Goal: Find specific page/section: Find specific page/section

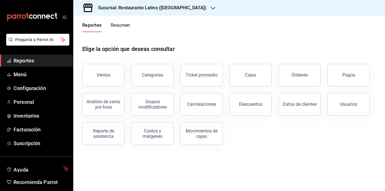
drag, startPoint x: 120, startPoint y: 27, endPoint x: 156, endPoint y: 48, distance: 41.7
click at [120, 27] on button "Resumen" at bounding box center [120, 28] width 19 height 10
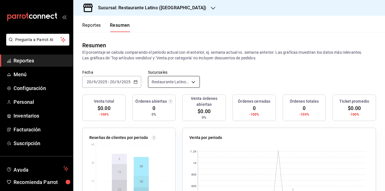
click at [190, 82] on body "Pregunta a Parrot AI Reportes Menú Configuración Personal Inventarios Facturaci…" at bounding box center [192, 95] width 385 height 191
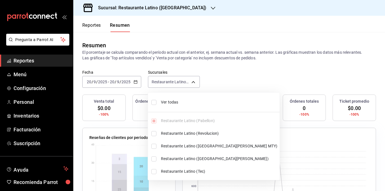
click at [172, 102] on span "Ver todas" at bounding box center [219, 103] width 116 height 6
type input "[object Object],[object Object],[object Object],[object Object],[object Object]"
checkbox input "true"
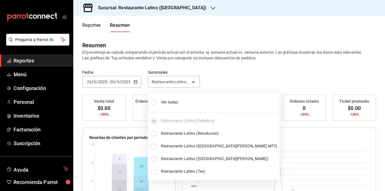
checkbox input "true"
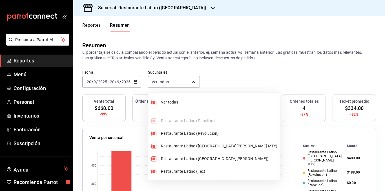
click at [134, 83] on div at bounding box center [192, 95] width 385 height 191
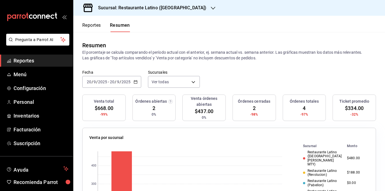
click at [134, 83] on icon "button" at bounding box center [136, 82] width 4 height 4
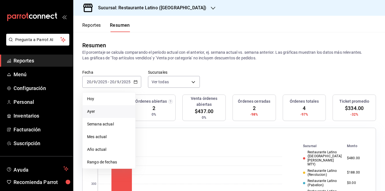
click at [100, 111] on span "Ayer" at bounding box center [109, 112] width 44 height 6
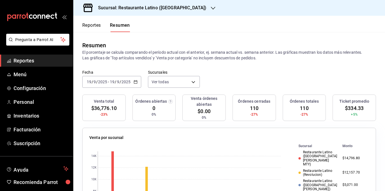
click at [167, 56] on p "El porcentaje se calcula comparando el período actual con el anterior, ej. sema…" at bounding box center [229, 55] width 294 height 11
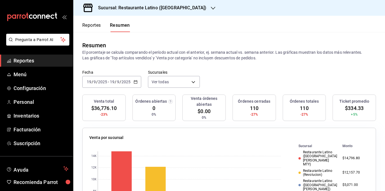
click at [167, 56] on p "El porcentaje se calcula comparando el período actual con el anterior, ej. sema…" at bounding box center [229, 55] width 294 height 11
click at [172, 80] on body "Pregunta a Parrot AI Reportes Menú Configuración Personal Inventarios Facturaci…" at bounding box center [192, 95] width 385 height 191
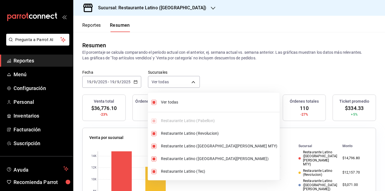
click at [172, 99] on li "Ver todas" at bounding box center [214, 102] width 132 height 15
type input "[object Object]"
checkbox input "false"
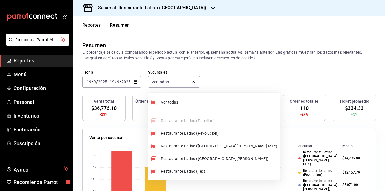
checkbox input "false"
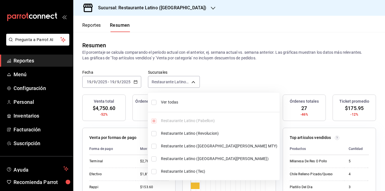
click at [187, 34] on div at bounding box center [192, 95] width 385 height 191
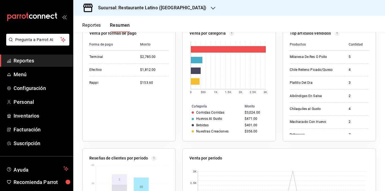
scroll to position [76, 0]
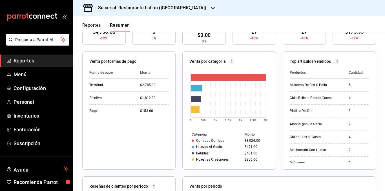
click at [161, 7] on h3 "Sucursal: Restaurante Latino ([GEOGRAPHIC_DATA])" at bounding box center [150, 8] width 113 height 7
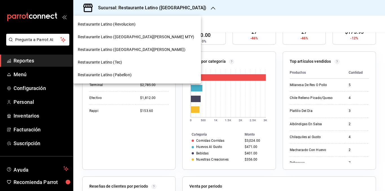
click at [133, 25] on span "Restaurante Latino (Revolucion)" at bounding box center [107, 24] width 58 height 6
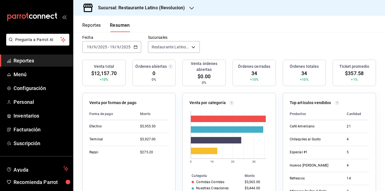
scroll to position [0, 0]
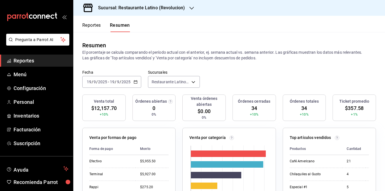
click at [177, 8] on h3 "Sucursal: Restaurante Latino (Revolucion)" at bounding box center [139, 8] width 91 height 7
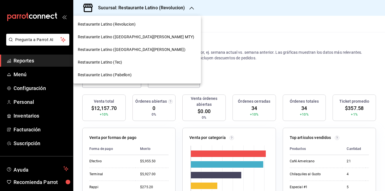
click at [146, 36] on span "Restaurante Latino ([GEOGRAPHIC_DATA][PERSON_NAME] MTY)" at bounding box center [136, 37] width 116 height 6
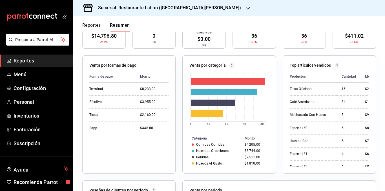
scroll to position [85, 0]
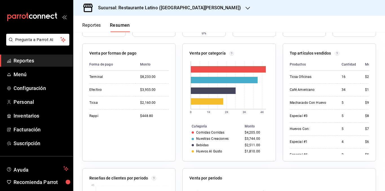
click at [180, 9] on h3 "Sucursal: Restaurante Latino ([GEOGRAPHIC_DATA][PERSON_NAME])" at bounding box center [167, 8] width 147 height 7
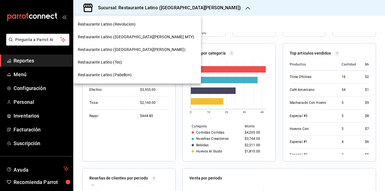
click at [138, 49] on div "Restaurante Latino ([GEOGRAPHIC_DATA][PERSON_NAME])" at bounding box center [137, 50] width 119 height 6
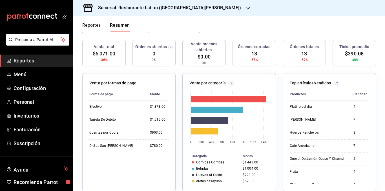
scroll to position [28, 0]
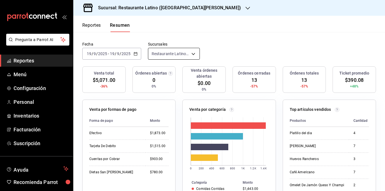
click at [170, 55] on body "Pregunta a Parrot AI Reportes Menú Configuración Personal Inventarios Facturaci…" at bounding box center [192, 95] width 385 height 191
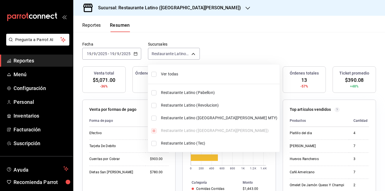
click at [172, 74] on span "Ver todas" at bounding box center [219, 74] width 116 height 6
type input "[object Object],[object Object],[object Object],[object Object],[object Object]"
checkbox input "true"
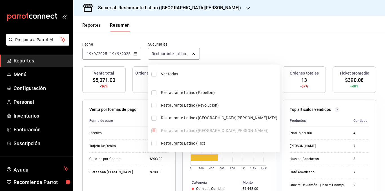
checkbox input "true"
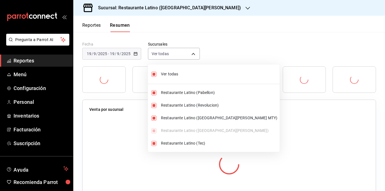
click at [186, 40] on div at bounding box center [192, 95] width 385 height 191
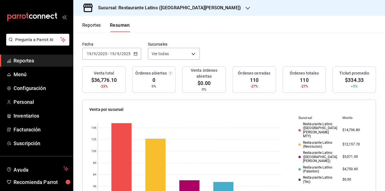
click at [186, 39] on div "Resumen El porcentaje se calcula comparando el período actual con el anterior, …" at bounding box center [229, 23] width 312 height 38
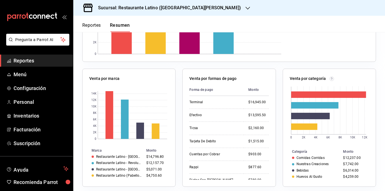
scroll to position [197, 0]
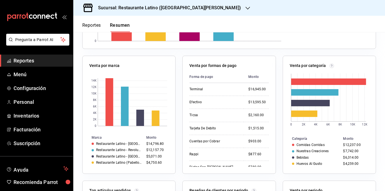
click at [177, 84] on div "Venta por formas de pago Forma de [GEOGRAPHIC_DATA] $16,945.00 Efectivo $13,595…" at bounding box center [226, 111] width 100 height 125
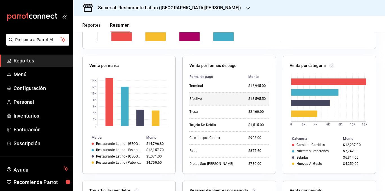
scroll to position [0, 0]
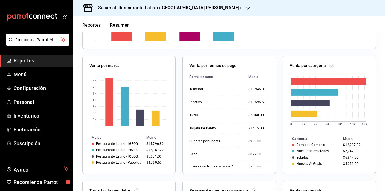
click at [176, 98] on div "Venta por formas de pago Forma de [GEOGRAPHIC_DATA] $16,945.00 Efectivo $13,595…" at bounding box center [226, 111] width 100 height 125
